Goal: Task Accomplishment & Management: Manage account settings

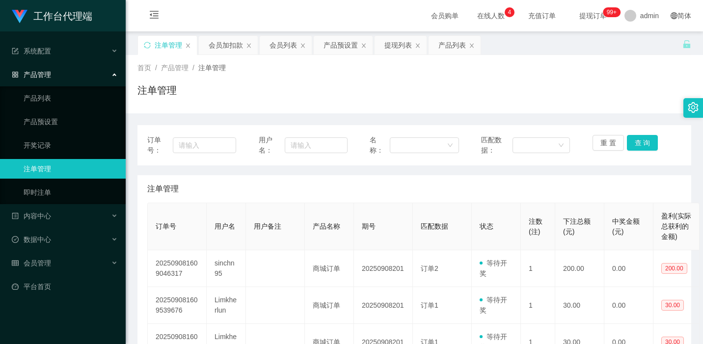
click at [365, 55] on div "首页 / 产品管理 / 注单管理 / 注单管理" at bounding box center [414, 84] width 577 height 58
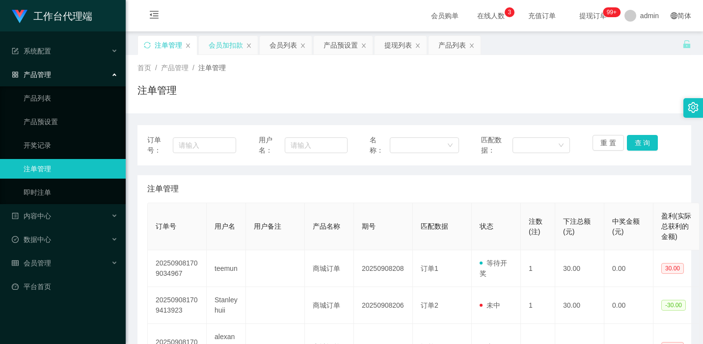
click at [227, 46] on div "会员加扣款" at bounding box center [226, 45] width 34 height 19
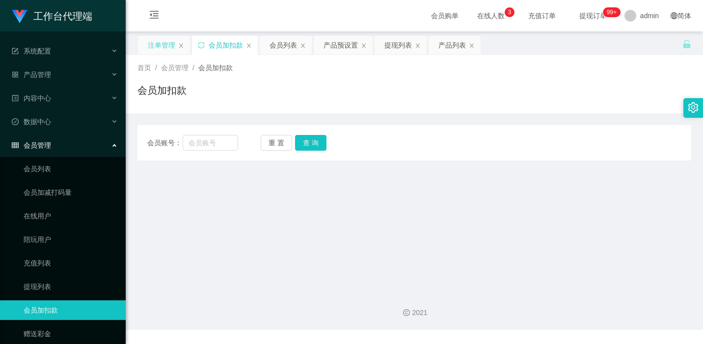
click at [165, 40] on div "注单管理" at bounding box center [161, 45] width 27 height 19
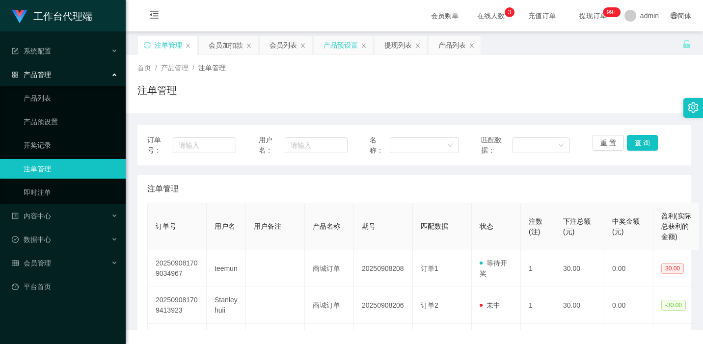
click at [329, 48] on div "产品预设置" at bounding box center [340, 45] width 34 height 19
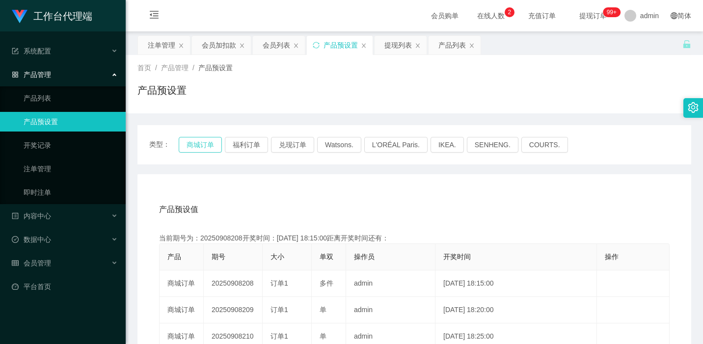
click at [200, 142] on button "商城订单" at bounding box center [200, 145] width 43 height 16
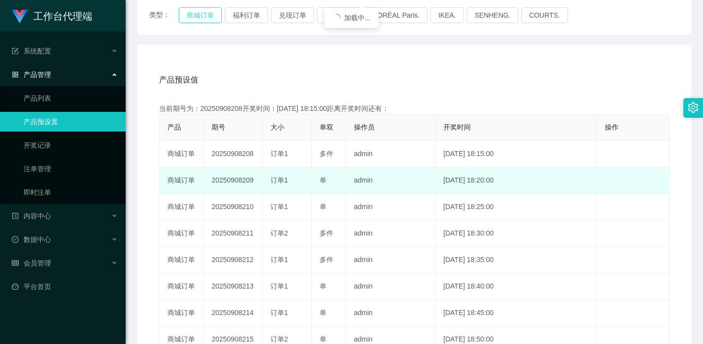
scroll to position [131, 0]
drag, startPoint x: 212, startPoint y: 177, endPoint x: 258, endPoint y: 177, distance: 45.6
click at [258, 177] on td "20250908209" at bounding box center [233, 179] width 59 height 27
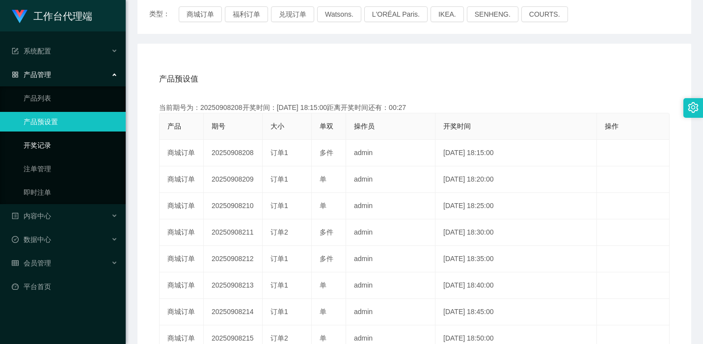
click at [60, 149] on link "开奖记录" at bounding box center [71, 145] width 94 height 20
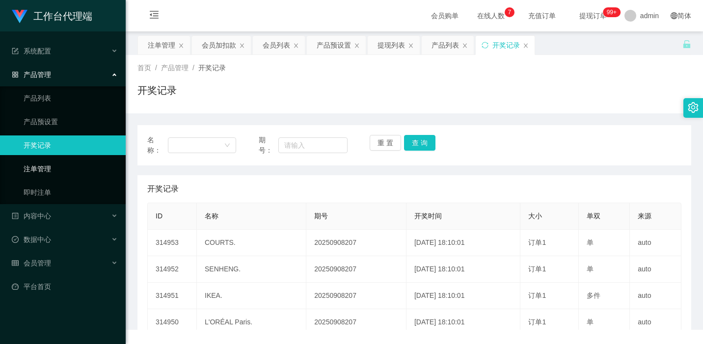
click at [60, 160] on link "注单管理" at bounding box center [71, 169] width 94 height 20
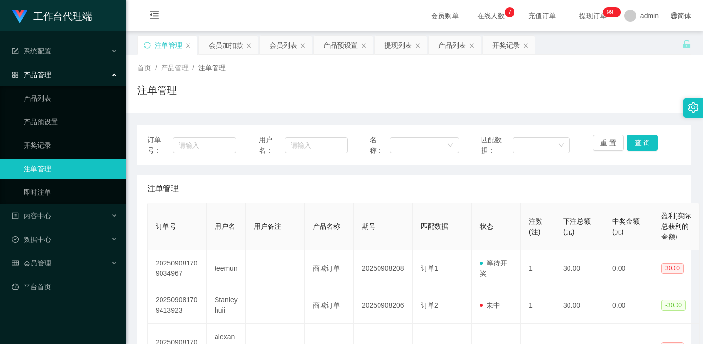
click at [313, 200] on div "注单管理" at bounding box center [414, 188] width 534 height 27
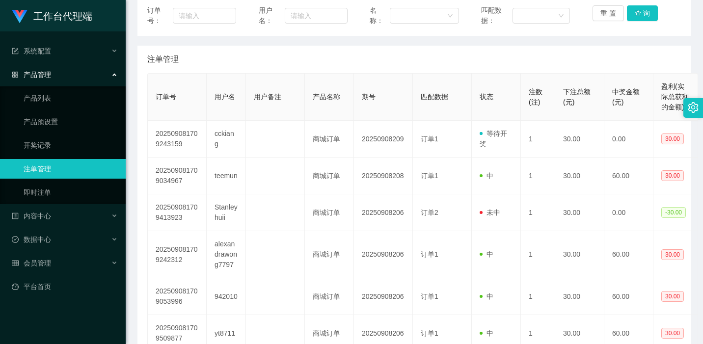
scroll to position [131, 0]
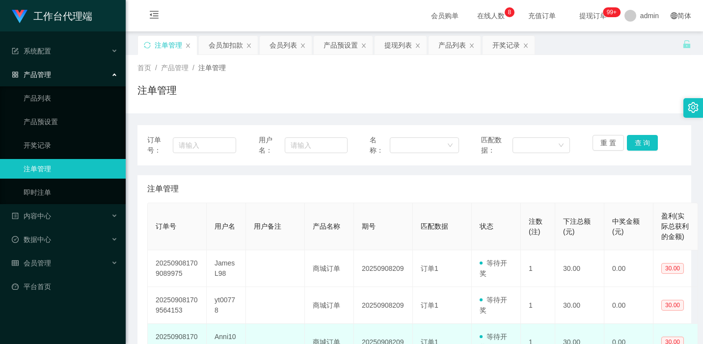
scroll to position [131, 0]
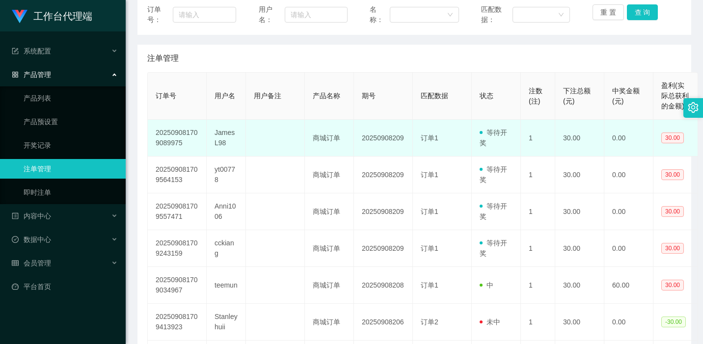
click at [300, 128] on td at bounding box center [275, 138] width 59 height 37
